Goal: Task Accomplishment & Management: Use online tool/utility

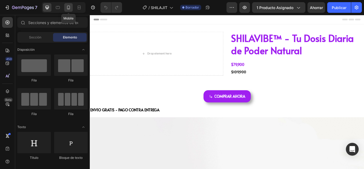
click at [70, 7] on icon at bounding box center [68, 8] width 3 height 4
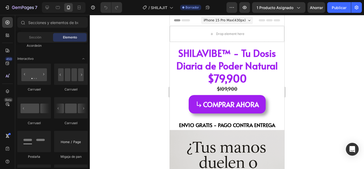
scroll to position [666, 0]
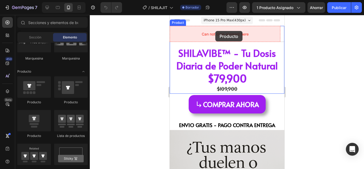
drag, startPoint x: 210, startPoint y: 134, endPoint x: 216, endPoint y: 31, distance: 103.6
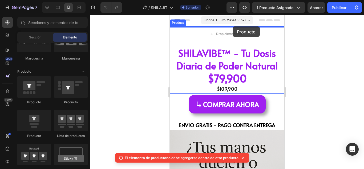
drag, startPoint x: 236, startPoint y: 103, endPoint x: 232, endPoint y: 26, distance: 76.6
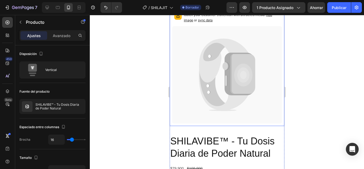
scroll to position [0, 0]
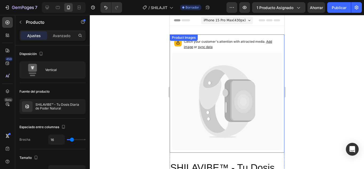
click at [233, 86] on icon at bounding box center [242, 101] width 25 height 40
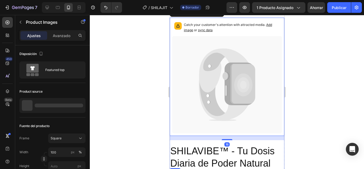
scroll to position [133, 0]
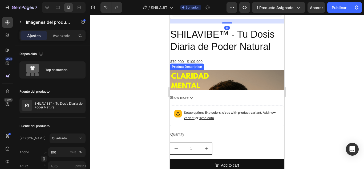
click at [258, 79] on div "PREGUNTAS FRECUENTES ¿De verdad funciona o es solo marketing? + Sí funciona. El…" at bounding box center [227, 80] width 115 height 20
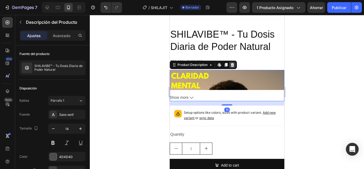
click at [235, 62] on div at bounding box center [232, 65] width 6 height 6
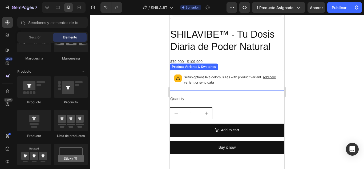
click at [240, 72] on div "Setup options like colors, sizes with product variant. Add new variant or sync …" at bounding box center [227, 80] width 110 height 16
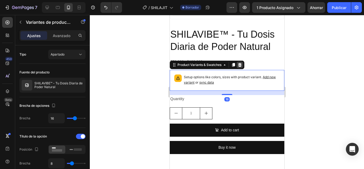
click at [236, 62] on div at bounding box center [239, 65] width 6 height 6
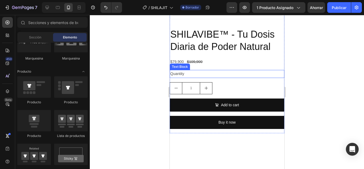
click at [241, 73] on div "Quantity" at bounding box center [227, 74] width 115 height 8
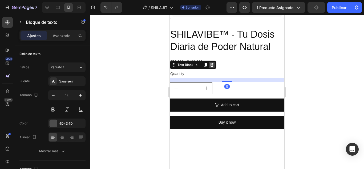
click at [212, 63] on icon at bounding box center [212, 65] width 4 height 4
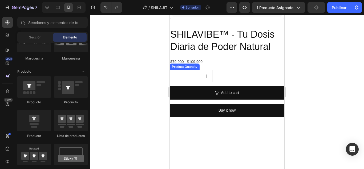
drag, startPoint x: 234, startPoint y: 73, endPoint x: 218, endPoint y: 66, distance: 18.1
click at [235, 73] on div "1" at bounding box center [227, 76] width 115 height 12
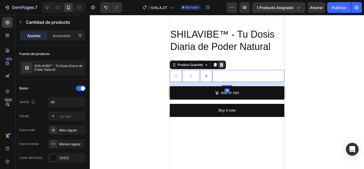
click at [221, 63] on icon at bounding box center [221, 65] width 4 height 4
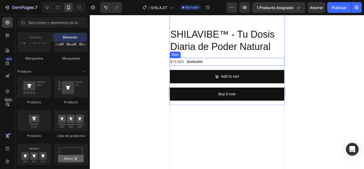
click at [222, 61] on div "$79,900 Product Price Product Price $109,900 Product Price Product Price Row" at bounding box center [227, 62] width 115 height 8
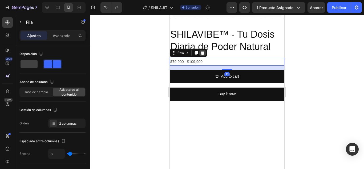
click at [203, 51] on icon at bounding box center [202, 53] width 3 height 4
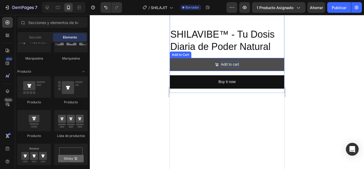
click at [215, 63] on icon "Add to cart" at bounding box center [217, 65] width 4 height 4
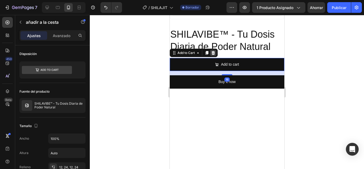
click at [213, 51] on icon at bounding box center [212, 53] width 3 height 4
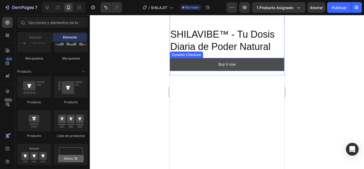
click at [225, 65] on button "Buy it now" at bounding box center [227, 64] width 115 height 13
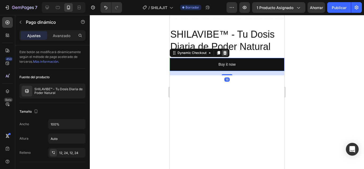
click at [226, 51] on icon at bounding box center [224, 53] width 3 height 4
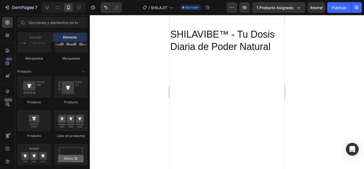
click at [217, 83] on div at bounding box center [227, 96] width 115 height 68
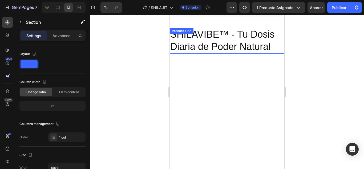
click at [226, 32] on h2 "SHILAVIBE™ - Tu Dosis Diaria de Poder Natural" at bounding box center [227, 41] width 115 height 26
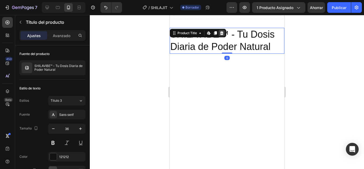
click at [222, 31] on icon at bounding box center [221, 33] width 3 height 4
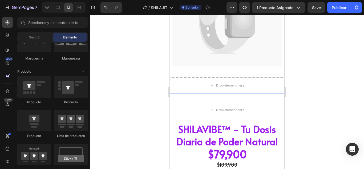
scroll to position [80, 0]
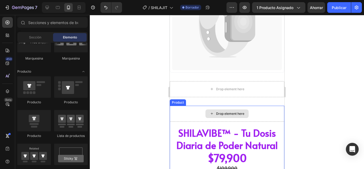
click at [264, 111] on div "Drop element here" at bounding box center [227, 114] width 115 height 16
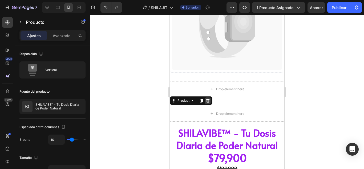
click at [210, 98] on icon at bounding box center [208, 100] width 4 height 4
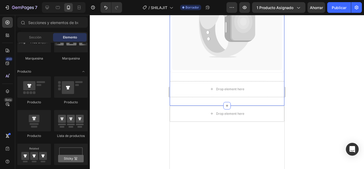
click at [232, 95] on div "Catch your customer's attention with attracted media. Add image or sync data Pr…" at bounding box center [227, 26] width 115 height 160
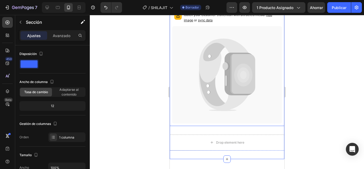
scroll to position [0, 0]
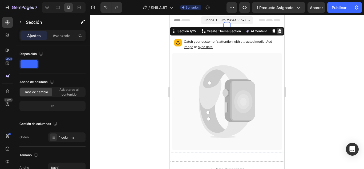
click at [276, 32] on div at bounding box center [279, 31] width 6 height 6
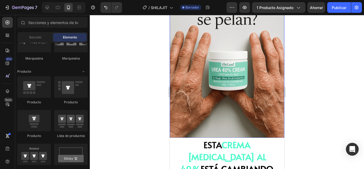
click at [235, 57] on img at bounding box center [227, 57] width 115 height 172
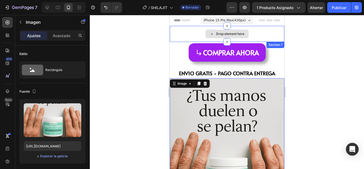
click at [262, 34] on div "Drop element here" at bounding box center [227, 34] width 115 height 16
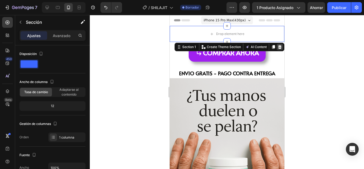
click at [278, 46] on div at bounding box center [279, 47] width 6 height 6
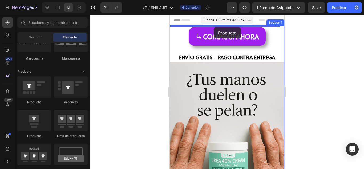
drag, startPoint x: 239, startPoint y: 107, endPoint x: 214, endPoint y: 27, distance: 84.0
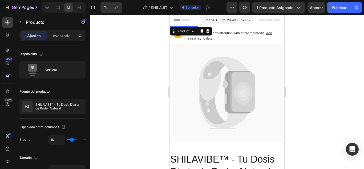
click at [213, 55] on icon at bounding box center [227, 92] width 110 height 97
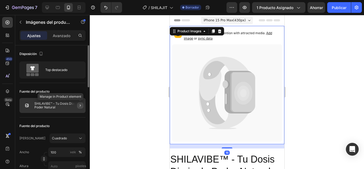
click at [79, 108] on button "button" at bounding box center [80, 105] width 6 height 6
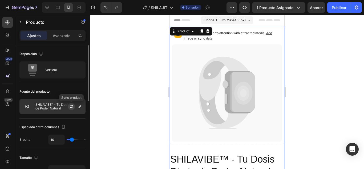
click at [71, 108] on icon "button" at bounding box center [71, 106] width 4 height 4
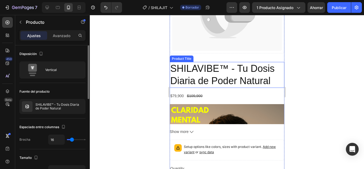
scroll to position [107, 0]
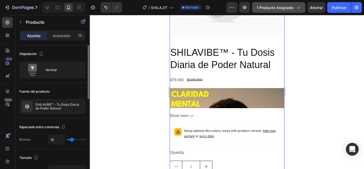
click at [275, 8] on font "1 producto asignado" at bounding box center [275, 7] width 37 height 5
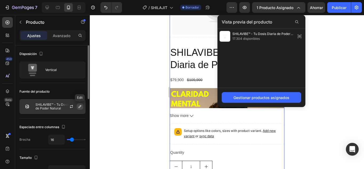
click at [78, 106] on icon "button" at bounding box center [80, 106] width 4 height 4
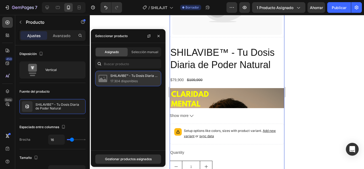
click at [157, 79] on p "17.304 disponibles" at bounding box center [134, 80] width 49 height 5
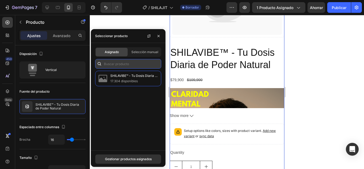
click at [148, 68] on input "text" at bounding box center [128, 64] width 66 height 10
click at [136, 157] on font "Gestionar productos asignados" at bounding box center [128, 159] width 47 height 4
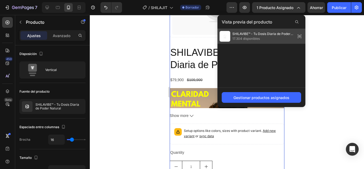
click at [301, 38] on icon at bounding box center [299, 36] width 7 height 7
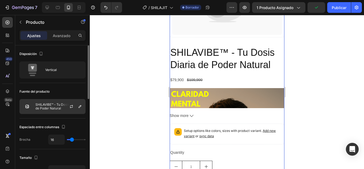
click at [68, 104] on div at bounding box center [73, 106] width 23 height 14
click at [70, 107] on icon "button" at bounding box center [71, 107] width 3 height 2
click at [81, 107] on icon "button" at bounding box center [80, 106] width 4 height 4
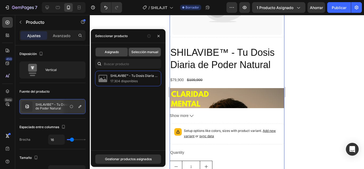
click at [142, 53] on font "Selección manual" at bounding box center [144, 52] width 27 height 4
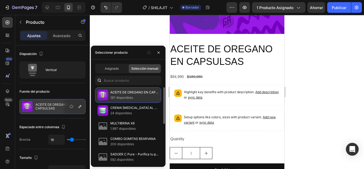
click at [144, 94] on font "ACEITE DE OREGANO EN CAPSULSAS" at bounding box center [139, 92] width 58 height 4
click at [136, 92] on font "ACEITE DE OREGANO EN CAPSULSAS" at bounding box center [139, 92] width 58 height 4
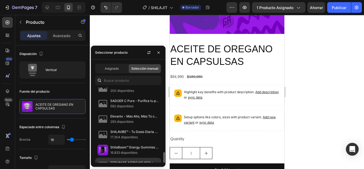
scroll to position [79, 0]
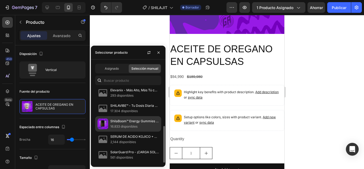
click at [140, 124] on p "16.833 disponibles" at bounding box center [134, 126] width 49 height 5
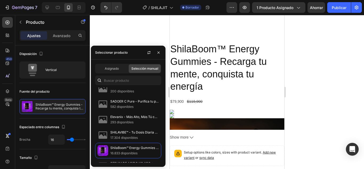
scroll to position [0, 0]
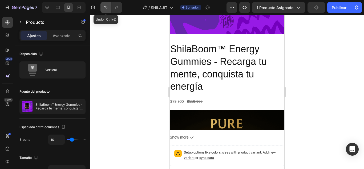
click at [108, 7] on icon "Deshacer/Rehacer" at bounding box center [105, 7] width 5 height 5
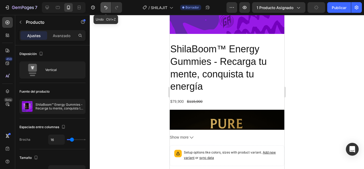
click at [108, 7] on icon "Deshacer/Rehacer" at bounding box center [105, 7] width 5 height 5
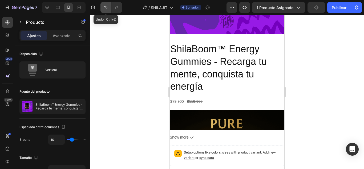
click at [108, 7] on icon "Deshacer/Rehacer" at bounding box center [105, 7] width 5 height 5
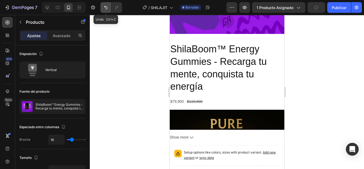
click at [108, 7] on icon "Deshacer/Rehacer" at bounding box center [105, 7] width 5 height 5
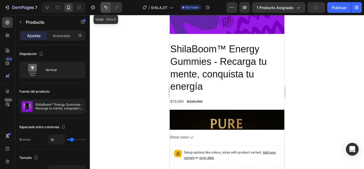
click at [108, 7] on icon "Deshacer/Rehacer" at bounding box center [105, 7] width 5 height 5
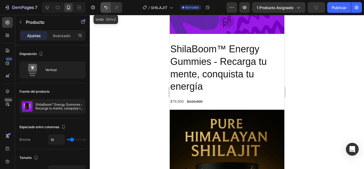
click at [108, 7] on icon "Deshacer/Rehacer" at bounding box center [105, 7] width 5 height 5
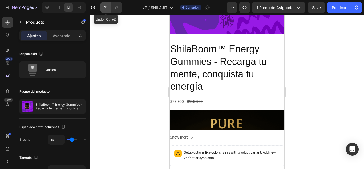
click at [108, 7] on icon "Deshacer/Rehacer" at bounding box center [105, 7] width 5 height 5
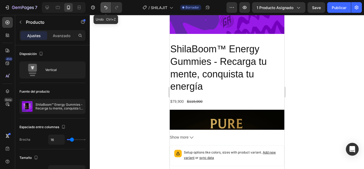
click at [108, 7] on icon "Deshacer/Rehacer" at bounding box center [105, 7] width 5 height 5
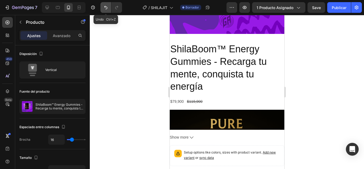
click at [108, 7] on icon "Deshacer/Rehacer" at bounding box center [105, 7] width 5 height 5
click at [108, 13] on div "7 Version history / SHILAJIT Borrador Avance 1 producto asignado Ahorrar Public…" at bounding box center [182, 7] width 364 height 15
click at [107, 9] on icon "Deshacer/Rehacer" at bounding box center [105, 7] width 5 height 5
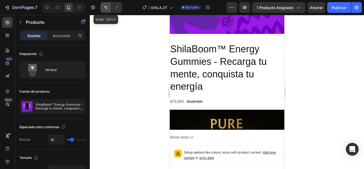
click at [107, 9] on icon "Deshacer/Rehacer" at bounding box center [105, 7] width 5 height 5
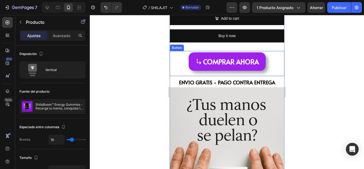
scroll to position [293, 0]
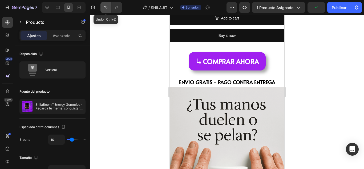
click at [109, 6] on button "Deshacer/Rehacer" at bounding box center [105, 7] width 11 height 11
click at [105, 9] on icon "Deshacer/Rehacer" at bounding box center [105, 7] width 5 height 5
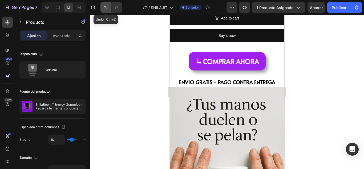
click at [106, 10] on icon "Deshacer/Rehacer" at bounding box center [105, 7] width 5 height 5
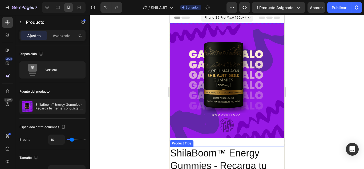
scroll to position [0, 0]
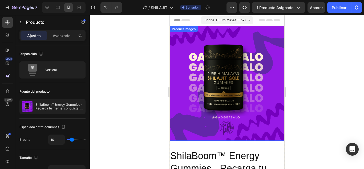
click at [237, 49] on img at bounding box center [227, 83] width 115 height 115
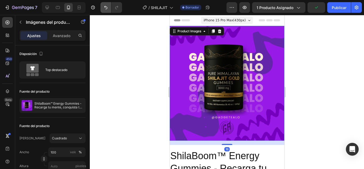
click at [100, 5] on div at bounding box center [110, 7] width 24 height 11
click at [104, 6] on icon "Deshacer/Rehacer" at bounding box center [105, 7] width 5 height 5
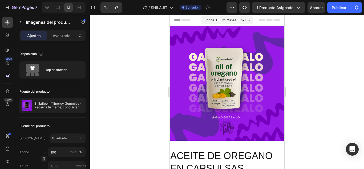
scroll to position [80, 0]
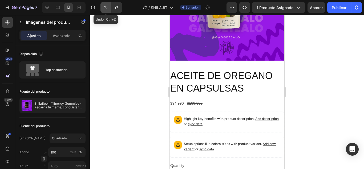
click at [104, 10] on button "Deshacer/Rehacer" at bounding box center [105, 7] width 11 height 11
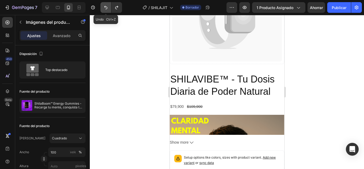
click at [105, 10] on button "Deshacer/Rehacer" at bounding box center [105, 7] width 11 height 11
click at [103, 6] on icon "Deshacer/Rehacer" at bounding box center [105, 7] width 5 height 5
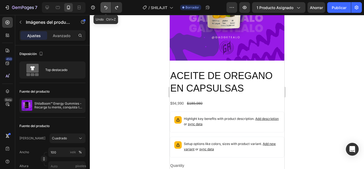
click at [104, 6] on icon "Deshacer/Rehacer" at bounding box center [105, 7] width 5 height 5
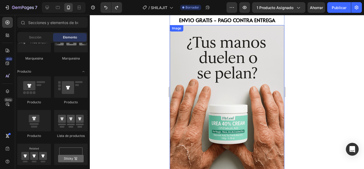
scroll to position [0, 0]
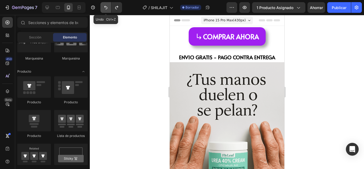
click at [105, 8] on icon "Deshacer/Rehacer" at bounding box center [105, 7] width 5 height 5
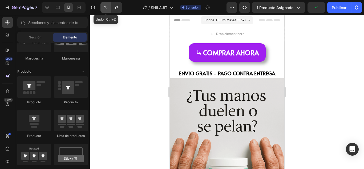
click at [109, 7] on button "Deshacer/Rehacer" at bounding box center [105, 7] width 11 height 11
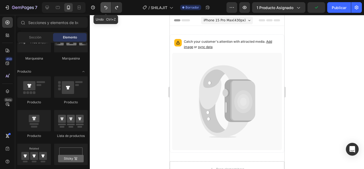
click at [109, 7] on button "Deshacer/Rehacer" at bounding box center [105, 7] width 11 height 11
click at [105, 6] on icon "Deshacer/Rehacer" at bounding box center [105, 7] width 5 height 5
click at [108, 9] on icon "Deshacer/Rehacer" at bounding box center [105, 7] width 5 height 5
click at [103, 10] on button "Deshacer/Rehacer" at bounding box center [105, 7] width 11 height 11
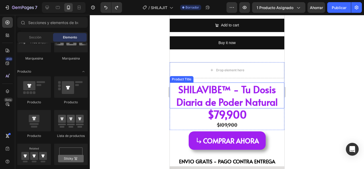
scroll to position [187, 0]
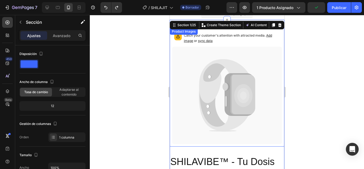
scroll to position [0, 0]
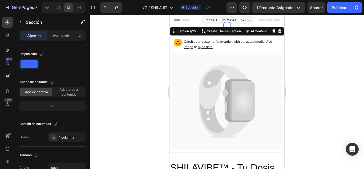
click at [278, 32] on icon at bounding box center [279, 31] width 3 height 4
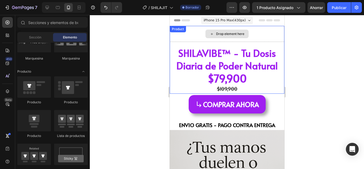
click at [261, 37] on div "Drop element here" at bounding box center [227, 34] width 115 height 16
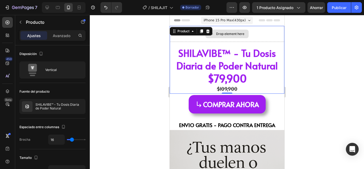
click at [264, 33] on div "Drop element here" at bounding box center [227, 34] width 115 height 16
click at [234, 34] on div "Drop element here" at bounding box center [230, 34] width 28 height 4
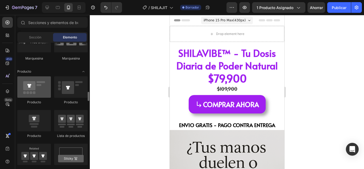
click at [27, 87] on div at bounding box center [34, 86] width 34 height 21
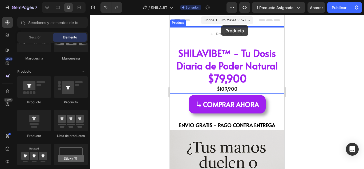
drag, startPoint x: 197, startPoint y: 102, endPoint x: 221, endPoint y: 25, distance: 80.8
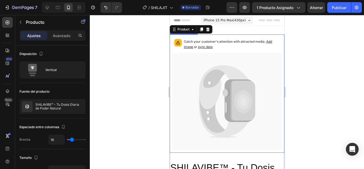
scroll to position [53, 0]
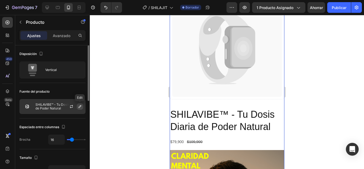
click at [81, 106] on icon "button" at bounding box center [80, 106] width 3 height 3
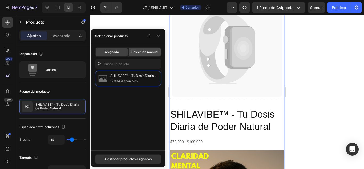
click at [140, 50] on font "Selección manual" at bounding box center [144, 52] width 27 height 4
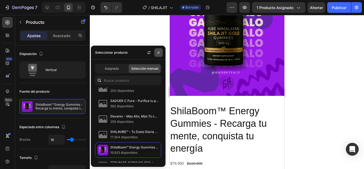
click at [159, 53] on icon "button" at bounding box center [158, 52] width 4 height 4
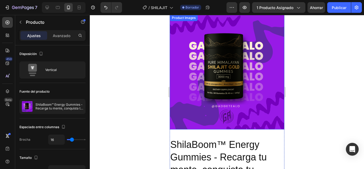
scroll to position [0, 0]
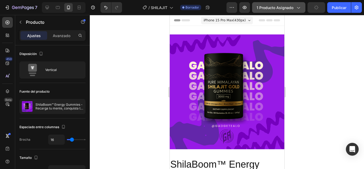
click at [295, 5] on button "1 producto asignado" at bounding box center [278, 7] width 53 height 11
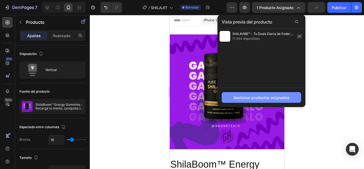
click at [282, 99] on font "Gestionar productos asignados" at bounding box center [262, 97] width 56 height 5
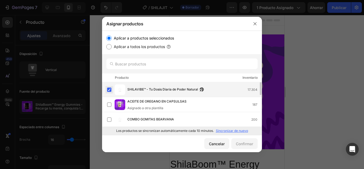
click at [109, 90] on label at bounding box center [109, 89] width 4 height 4
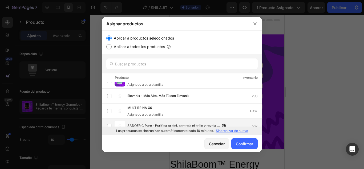
scroll to position [105, 0]
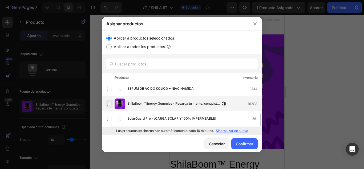
click at [108, 102] on label at bounding box center [109, 104] width 4 height 4
click at [248, 143] on font "Confirmar" at bounding box center [244, 143] width 17 height 5
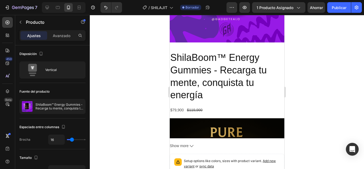
scroll to position [133, 0]
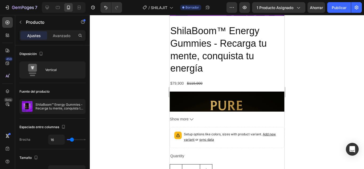
click at [246, 70] on h2 "ShilaBoom™ Energy Gummies - Recarga tu mente, conquista tu energía" at bounding box center [227, 49] width 115 height 51
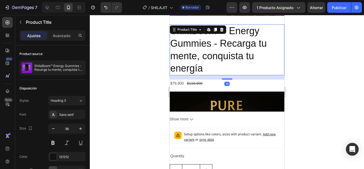
click at [248, 62] on h2 "ShilaBoom™ Energy Gummies - Recarga tu mente, conquista tu energía" at bounding box center [227, 49] width 115 height 51
click at [223, 27] on icon at bounding box center [221, 29] width 4 height 4
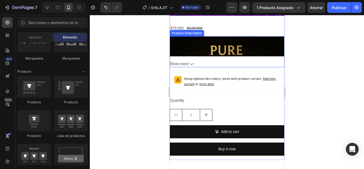
click at [224, 56] on div "A diferencia de otros suplementos, estas gomitas reúnen Shilajit Gold puro con …" at bounding box center [227, 51] width 115 height 31
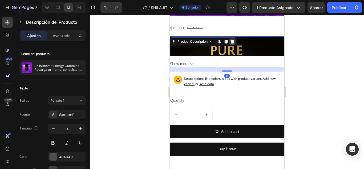
click at [233, 40] on icon at bounding box center [232, 42] width 3 height 4
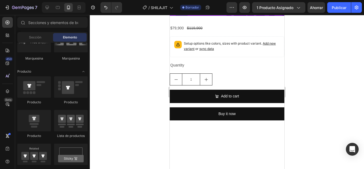
click at [233, 61] on div "Quantity" at bounding box center [227, 65] width 115 height 8
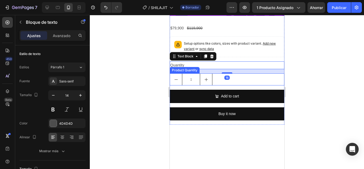
click at [214, 76] on div "1" at bounding box center [227, 79] width 115 height 12
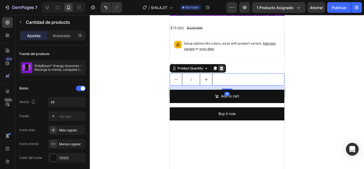
click at [223, 66] on icon at bounding box center [221, 68] width 4 height 4
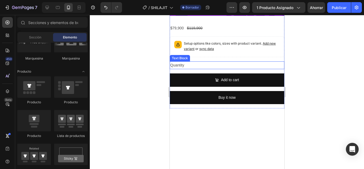
click at [223, 63] on div "Quantity" at bounding box center [227, 65] width 115 height 8
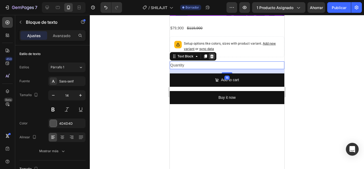
click at [210, 54] on icon at bounding box center [211, 56] width 3 height 4
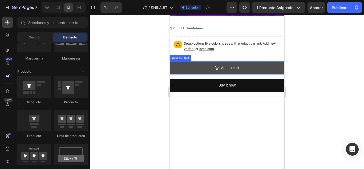
click at [207, 69] on button "Add to cart" at bounding box center [227, 67] width 115 height 13
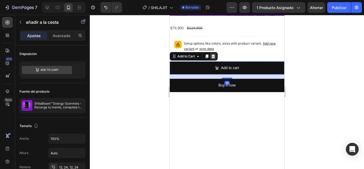
click at [215, 54] on icon at bounding box center [213, 56] width 4 height 4
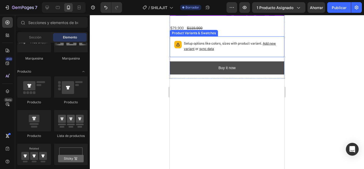
click at [211, 61] on button "Buy it now" at bounding box center [227, 67] width 115 height 13
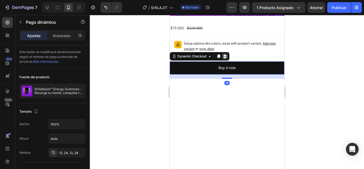
click at [225, 54] on icon at bounding box center [224, 56] width 3 height 4
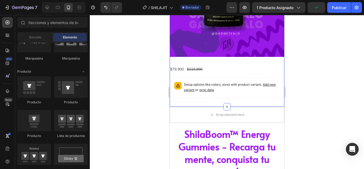
scroll to position [107, 0]
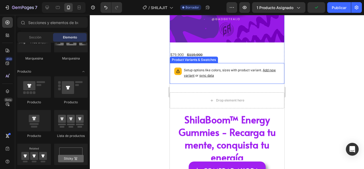
click at [233, 65] on div "Setup options like colors, sizes with product variant. Add new variant or sync …" at bounding box center [227, 73] width 110 height 16
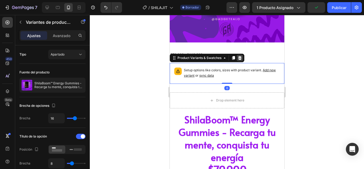
click at [240, 56] on icon at bounding box center [239, 58] width 3 height 4
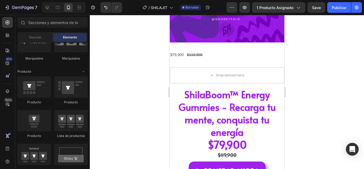
click at [240, 53] on div "$79,900 Product Price Product Price $119,900 Product Price Product Price Row" at bounding box center [227, 55] width 115 height 8
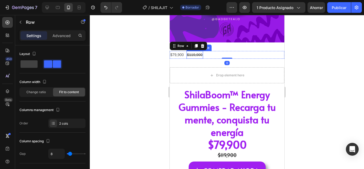
click at [190, 51] on div "$119,900" at bounding box center [194, 55] width 17 height 8
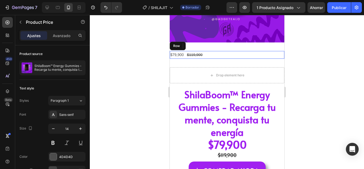
click at [218, 51] on div "$79,900 Product Price Product Price $119,900 Product Price Edit content in Shop…" at bounding box center [227, 55] width 115 height 8
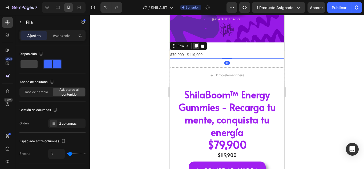
click at [198, 44] on div at bounding box center [196, 46] width 6 height 6
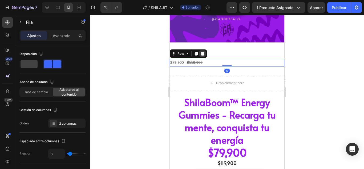
click at [203, 52] on icon at bounding box center [202, 54] width 3 height 4
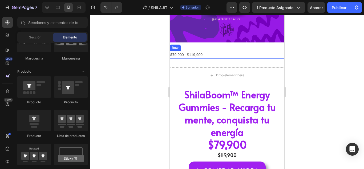
click at [212, 51] on div "$79,900 Product Price Product Price $119,900 Product Price Product Price Row" at bounding box center [227, 55] width 115 height 8
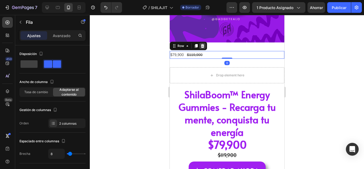
click at [202, 44] on div at bounding box center [202, 46] width 6 height 6
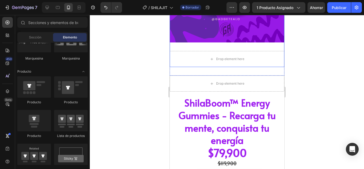
drag, startPoint x: 210, startPoint y: 49, endPoint x: 196, endPoint y: 51, distance: 13.7
click at [210, 51] on div "Drop element here" at bounding box center [227, 59] width 115 height 16
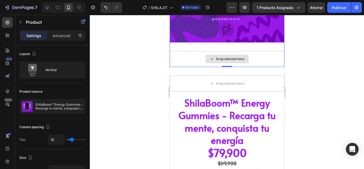
click at [187, 52] on div "Drop element here" at bounding box center [227, 59] width 115 height 16
click at [186, 59] on div "Drop element here" at bounding box center [227, 59] width 115 height 16
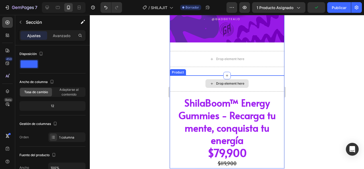
click at [255, 75] on div "Drop element here" at bounding box center [227, 83] width 115 height 16
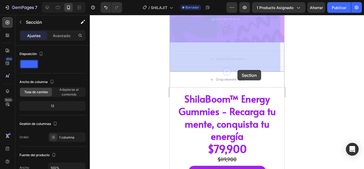
scroll to position [0, 0]
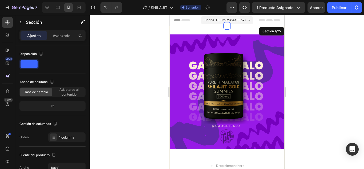
click at [341, 68] on div at bounding box center [227, 92] width 274 height 154
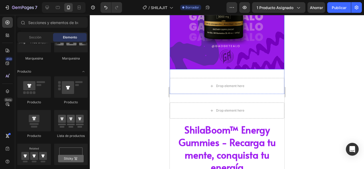
scroll to position [80, 0]
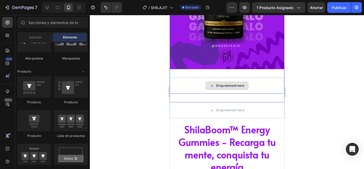
click at [238, 78] on div "Drop element here" at bounding box center [227, 86] width 115 height 16
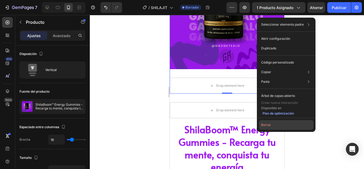
click at [272, 127] on button "Borrar" at bounding box center [286, 125] width 54 height 10
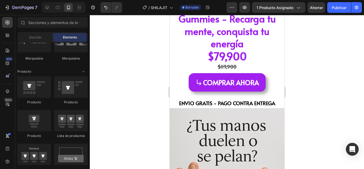
scroll to position [0, 0]
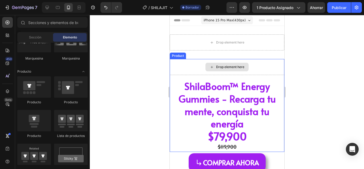
click at [256, 66] on div "Drop element here" at bounding box center [227, 67] width 115 height 16
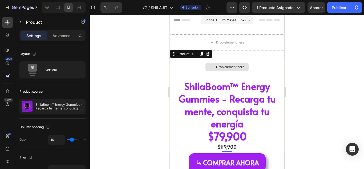
click at [268, 50] on div "Drop element here" at bounding box center [227, 42] width 115 height 16
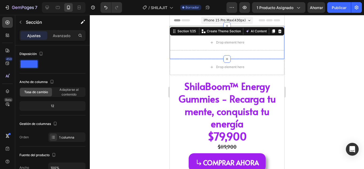
click at [279, 31] on div "Section 1/25 You can create reusable sections Create Theme Section AI Content W…" at bounding box center [227, 31] width 115 height 9
click at [278, 31] on icon at bounding box center [279, 31] width 3 height 4
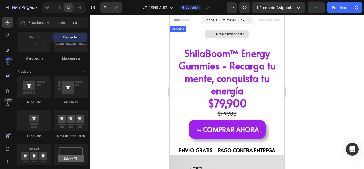
click at [235, 33] on div "Drop element here" at bounding box center [230, 34] width 28 height 4
click at [227, 32] on div "Drop element here" at bounding box center [230, 34] width 28 height 4
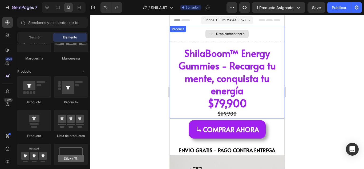
click at [228, 32] on div "Drop element here" at bounding box center [230, 34] width 28 height 4
click at [251, 45] on div "Drop element here ShilaBoom™ Energy Gummies - Recarga tu mente, conquista tu en…" at bounding box center [227, 72] width 115 height 93
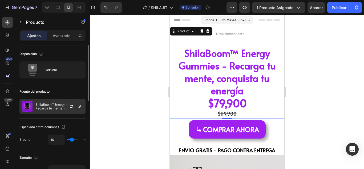
click at [54, 104] on font "ShilaBoom™ Energy Gummies - Recarga tu mente, conquista tu energía" at bounding box center [59, 107] width 48 height 11
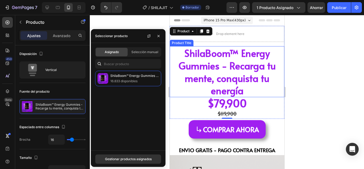
click at [319, 84] on div at bounding box center [227, 92] width 274 height 154
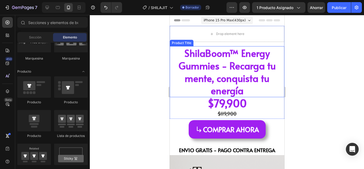
click at [184, 62] on h2 "ShilaBoom™ Energy Gummies - Recarga tu mente, conquista tu energía" at bounding box center [227, 71] width 115 height 51
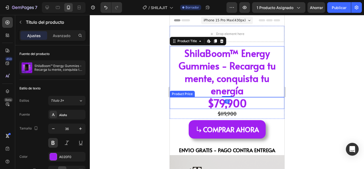
click at [192, 104] on div "$79,900" at bounding box center [227, 103] width 115 height 12
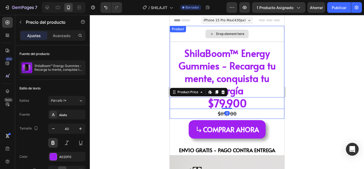
click at [243, 33] on div "Drop element here" at bounding box center [226, 34] width 43 height 9
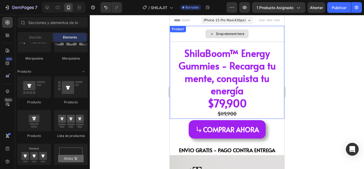
click at [250, 44] on div "Drop element here ShilaBoom™ Energy Gummies - Recarga tu mente, conquista tu en…" at bounding box center [227, 72] width 115 height 93
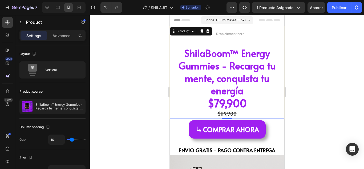
click at [243, 46] on div "Drop element here ShilaBoom™ Energy Gummies - Recarga tu mente, conquista tu en…" at bounding box center [227, 72] width 115 height 93
click at [241, 47] on h2 "ShilaBoom™ Energy Gummies - Recarga tu mente, conquista tu energía" at bounding box center [227, 71] width 115 height 51
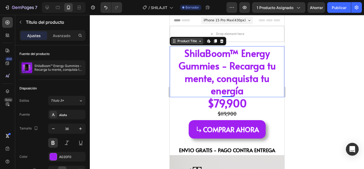
click at [200, 42] on icon at bounding box center [200, 41] width 2 height 1
click at [200, 42] on icon at bounding box center [200, 41] width 4 height 4
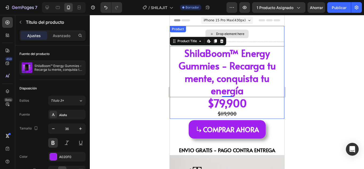
click at [186, 31] on div "Drop element here ShilaBoom™ Energy Gummies - Recarga tu mente, conquista tu en…" at bounding box center [227, 72] width 115 height 93
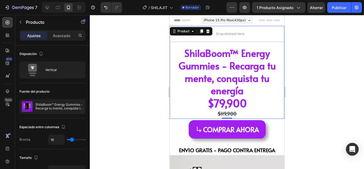
click at [185, 35] on div "Product" at bounding box center [191, 31] width 43 height 9
click at [194, 32] on icon at bounding box center [192, 31] width 4 height 4
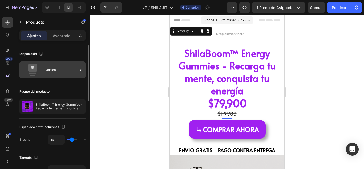
click at [53, 66] on div "Vertical" at bounding box center [61, 70] width 33 height 12
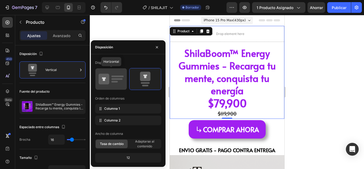
click at [111, 74] on icon at bounding box center [111, 78] width 25 height 15
type input "32"
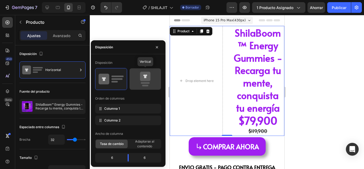
click at [149, 75] on icon at bounding box center [145, 76] width 10 height 9
type input "16"
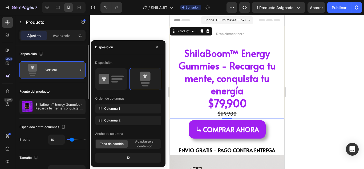
click at [81, 73] on div at bounding box center [80, 69] width 5 height 17
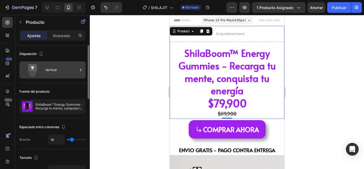
click at [30, 67] on icon at bounding box center [32, 68] width 9 height 8
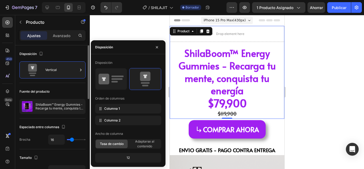
click at [67, 83] on div "Fuente del producto ShilaBoom™ Energy Gummies - Recarga tu mente, conquista tu …" at bounding box center [52, 100] width 66 height 35
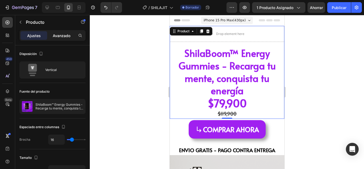
drag, startPoint x: 67, startPoint y: 39, endPoint x: 53, endPoint y: 39, distance: 14.4
click at [67, 39] on div "Avanzado" at bounding box center [61, 35] width 27 height 9
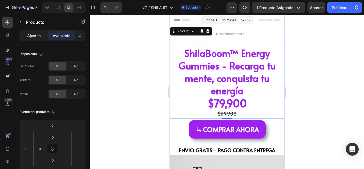
click at [37, 34] on font "Ajustes" at bounding box center [34, 35] width 14 height 5
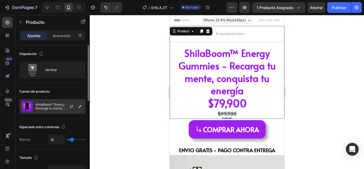
click at [32, 105] on img at bounding box center [27, 106] width 11 height 11
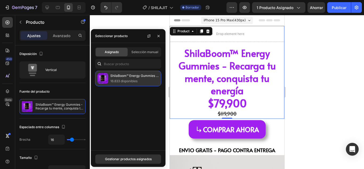
click at [100, 75] on img at bounding box center [103, 78] width 11 height 11
click at [108, 79] on div "ShilaBoom™ Energy Gummies - Recarga tu mente, conquista tu energía 16.833 dispo…" at bounding box center [128, 78] width 66 height 15
click at [139, 79] on p "16.833 disponibles" at bounding box center [134, 80] width 49 height 5
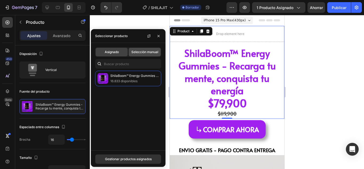
click at [140, 51] on font "Selección manual" at bounding box center [144, 52] width 27 height 4
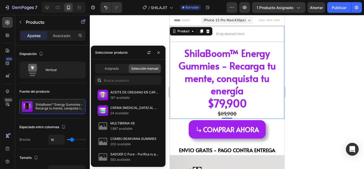
click at [113, 51] on font "Seleccionar producto" at bounding box center [111, 52] width 33 height 4
click at [160, 54] on icon "button" at bounding box center [158, 52] width 4 height 4
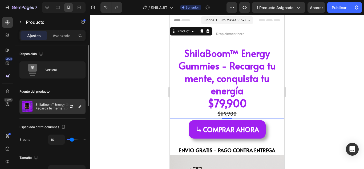
click at [58, 110] on font "ShilaBoom™ Energy Gummies - Recarga tu mente, conquista tu energía" at bounding box center [59, 107] width 48 height 11
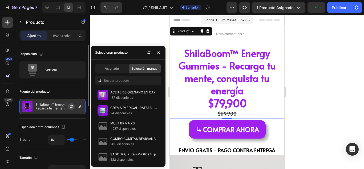
click at [68, 106] on div at bounding box center [73, 106] width 23 height 14
click at [72, 106] on icon "button" at bounding box center [71, 106] width 4 height 4
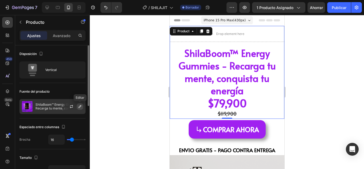
click at [80, 106] on icon "button" at bounding box center [80, 106] width 4 height 4
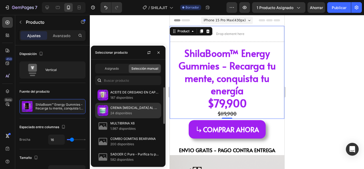
click at [134, 110] on p "CREMA [MEDICAL_DATA] AL 40%" at bounding box center [134, 107] width 49 height 5
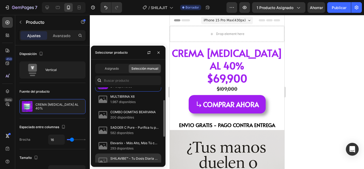
scroll to position [79, 0]
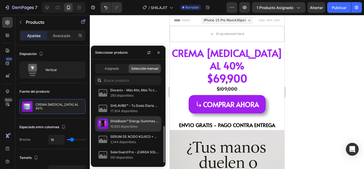
click at [141, 120] on font "ShilaBoom™ Energy Gummies - Recarga tu mente, conquista tu energía" at bounding box center [163, 121] width 107 height 4
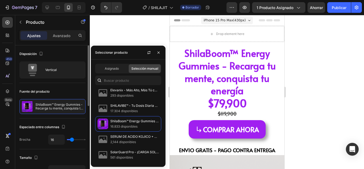
click at [78, 90] on div "Fuente del producto" at bounding box center [52, 91] width 66 height 9
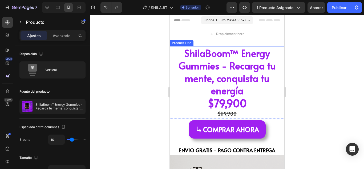
click at [231, 55] on h2 "ShilaBoom™ Energy Gummies - Recarga tu mente, conquista tu energía" at bounding box center [227, 71] width 115 height 51
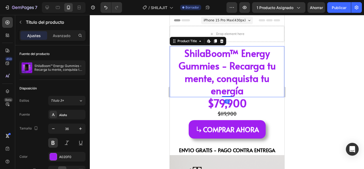
click at [235, 54] on h2 "ShilaBoom™ Energy Gummies - Recarga tu mente, conquista tu energía" at bounding box center [227, 71] width 115 height 51
click at [237, 86] on h2 "ShilaBoom™ Energy Gummies - Recarga tu mente, conquista tu energía" at bounding box center [227, 71] width 115 height 51
click at [238, 84] on h2 "ShilaBoom™ Energy Gummies - Recarga tu mente, conquista tu energía" at bounding box center [227, 71] width 115 height 51
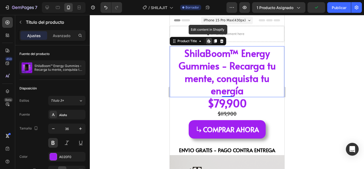
click at [231, 70] on h2 "ShilaBoom™ Energy Gummies - Recarga tu mente, conquista tu energía" at bounding box center [227, 71] width 115 height 51
drag, startPoint x: 227, startPoint y: 57, endPoint x: 231, endPoint y: 53, distance: 5.5
click at [227, 55] on h2 "ShilaBoom™ Energy Gummies - Recarga tu mente, conquista tu energía" at bounding box center [227, 71] width 115 height 51
click at [232, 52] on h2 "ShilaBoom™ Energy Gummies - Recarga tu mente, conquista tu energía" at bounding box center [227, 71] width 115 height 51
click at [234, 54] on h2 "ShilaBoom™ Energy Gummies - Recarga tu mente, conquista tu energía" at bounding box center [227, 71] width 115 height 51
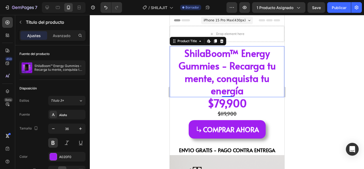
click at [135, 109] on div at bounding box center [227, 92] width 274 height 154
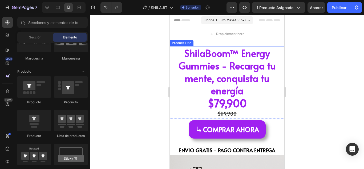
click at [242, 72] on h2 "ShilaBoom™ Energy Gummies - Recarga tu mente, conquista tu energía" at bounding box center [227, 71] width 115 height 51
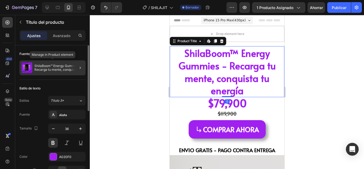
click at [70, 73] on div "ShilaBoom™ Energy Gummies - Recarga tu mente, conquista tu energía" at bounding box center [52, 67] width 66 height 15
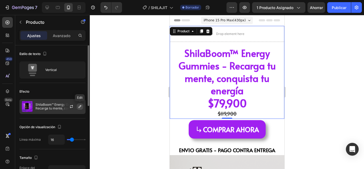
click at [81, 106] on icon "button" at bounding box center [80, 106] width 4 height 4
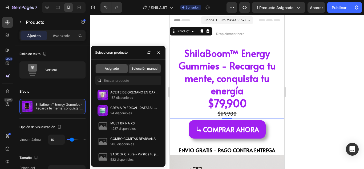
click at [114, 72] on div "Asignado" at bounding box center [112, 68] width 32 height 9
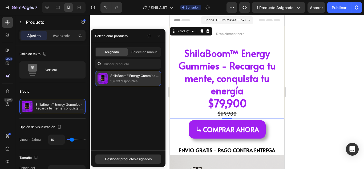
click at [131, 76] on font "ShilaBoom™ Energy Gummies - Recarga tu mente, conquista tu energía" at bounding box center [163, 76] width 107 height 4
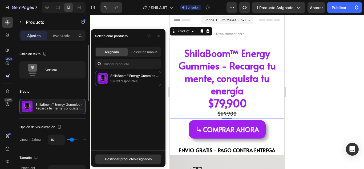
scroll to position [27, 0]
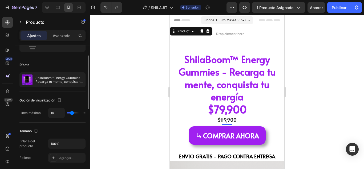
type input "39"
type input "80"
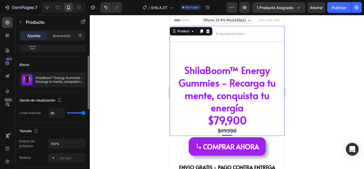
type input "0"
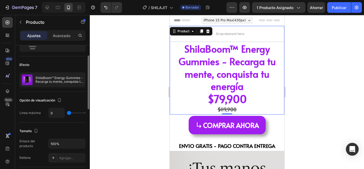
drag, startPoint x: 72, startPoint y: 114, endPoint x: 52, endPoint y: 90, distance: 30.9
type input "0"
click at [67, 113] on input "range" at bounding box center [76, 112] width 19 height 1
click at [62, 63] on div "Efecto" at bounding box center [52, 65] width 66 height 9
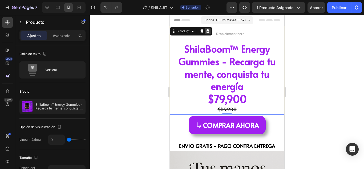
click at [206, 31] on icon at bounding box center [208, 31] width 4 height 4
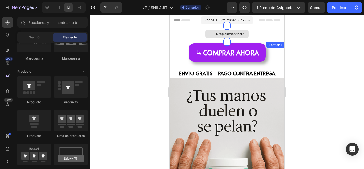
click at [212, 33] on div "Drop element here" at bounding box center [226, 34] width 43 height 9
click at [196, 34] on div "Drop element here" at bounding box center [227, 34] width 115 height 16
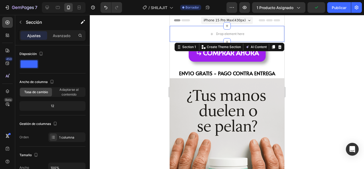
click at [279, 46] on div "Section 1 You can create reusable sections Create Theme Section AI Content Writ…" at bounding box center [229, 47] width 110 height 9
click at [278, 48] on icon at bounding box center [279, 47] width 3 height 4
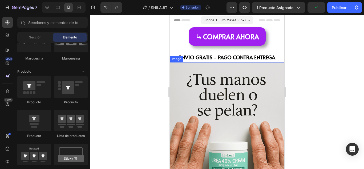
drag, startPoint x: 230, startPoint y: 92, endPoint x: 236, endPoint y: 85, distance: 9.6
click at [230, 94] on img at bounding box center [227, 148] width 115 height 172
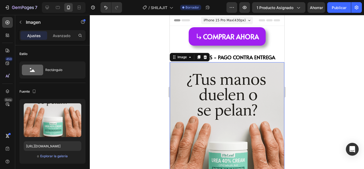
click at [137, 83] on div at bounding box center [227, 92] width 274 height 154
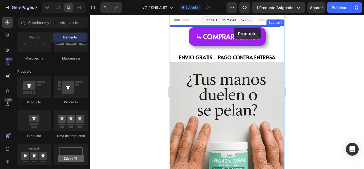
drag, startPoint x: 245, startPoint y: 106, endPoint x: 234, endPoint y: 28, distance: 78.1
